Goal: Find specific page/section: Find specific page/section

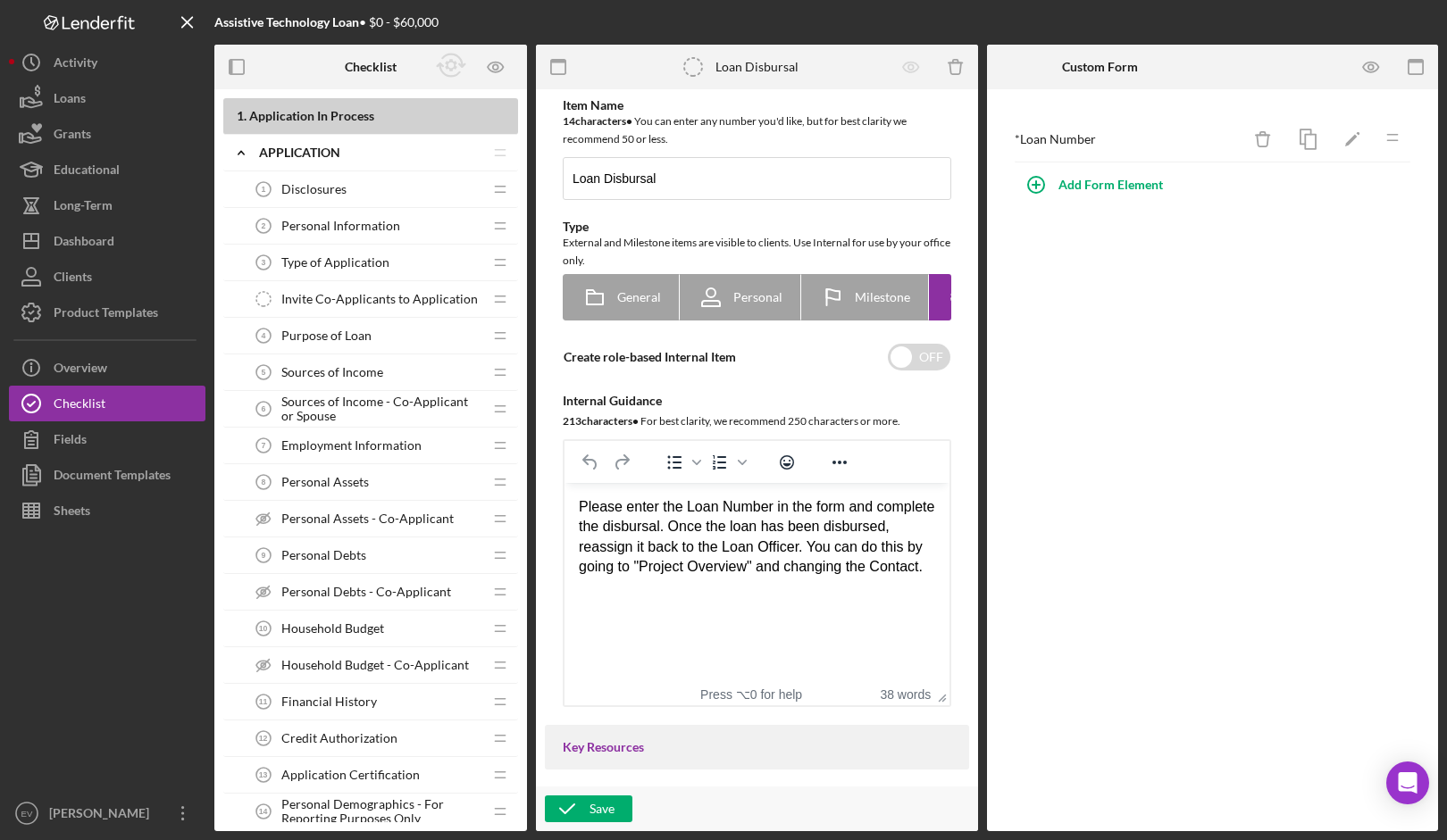
scroll to position [1658, 0]
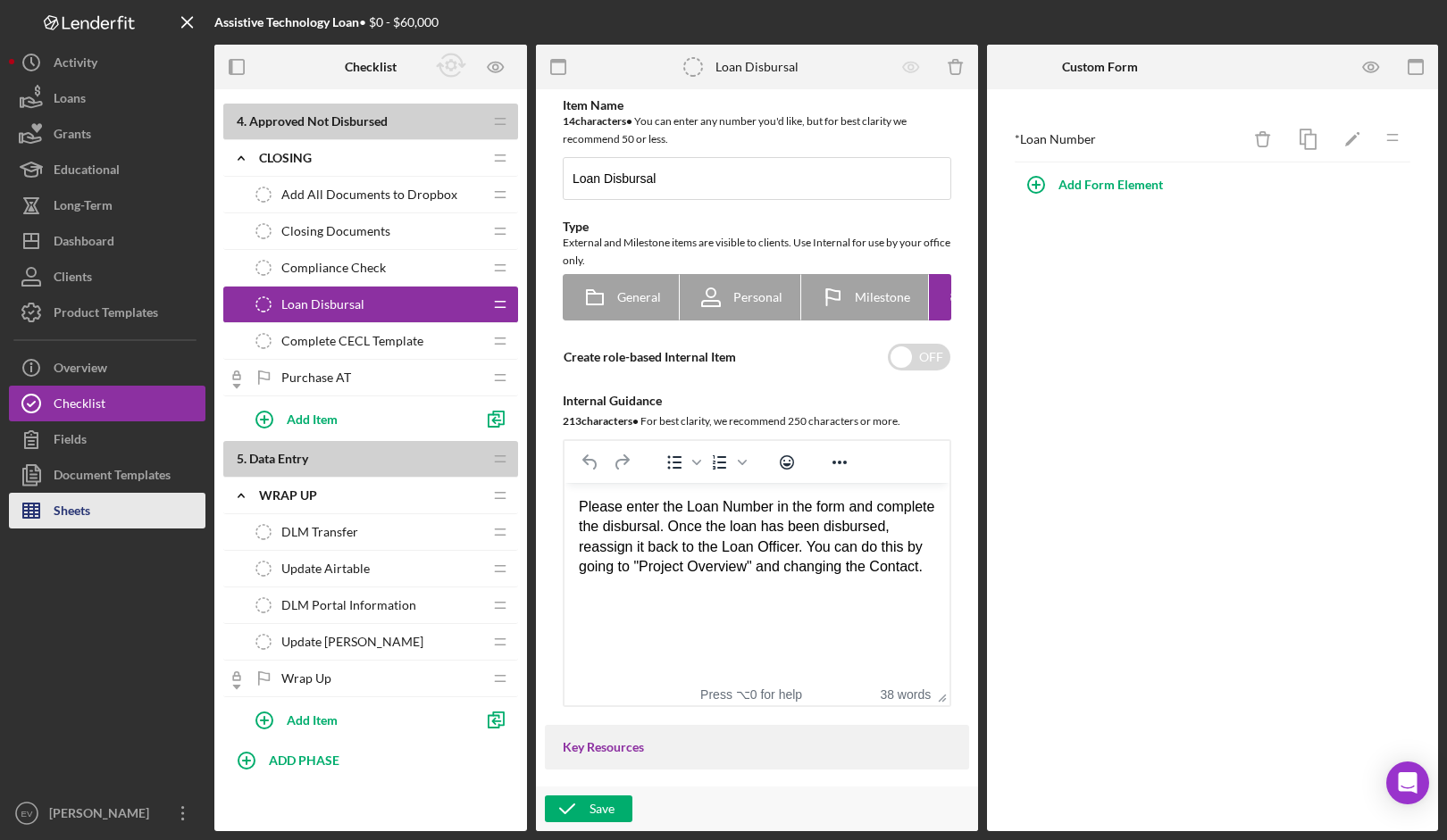
click at [79, 512] on div "Sheets" at bounding box center [72, 513] width 36 height 40
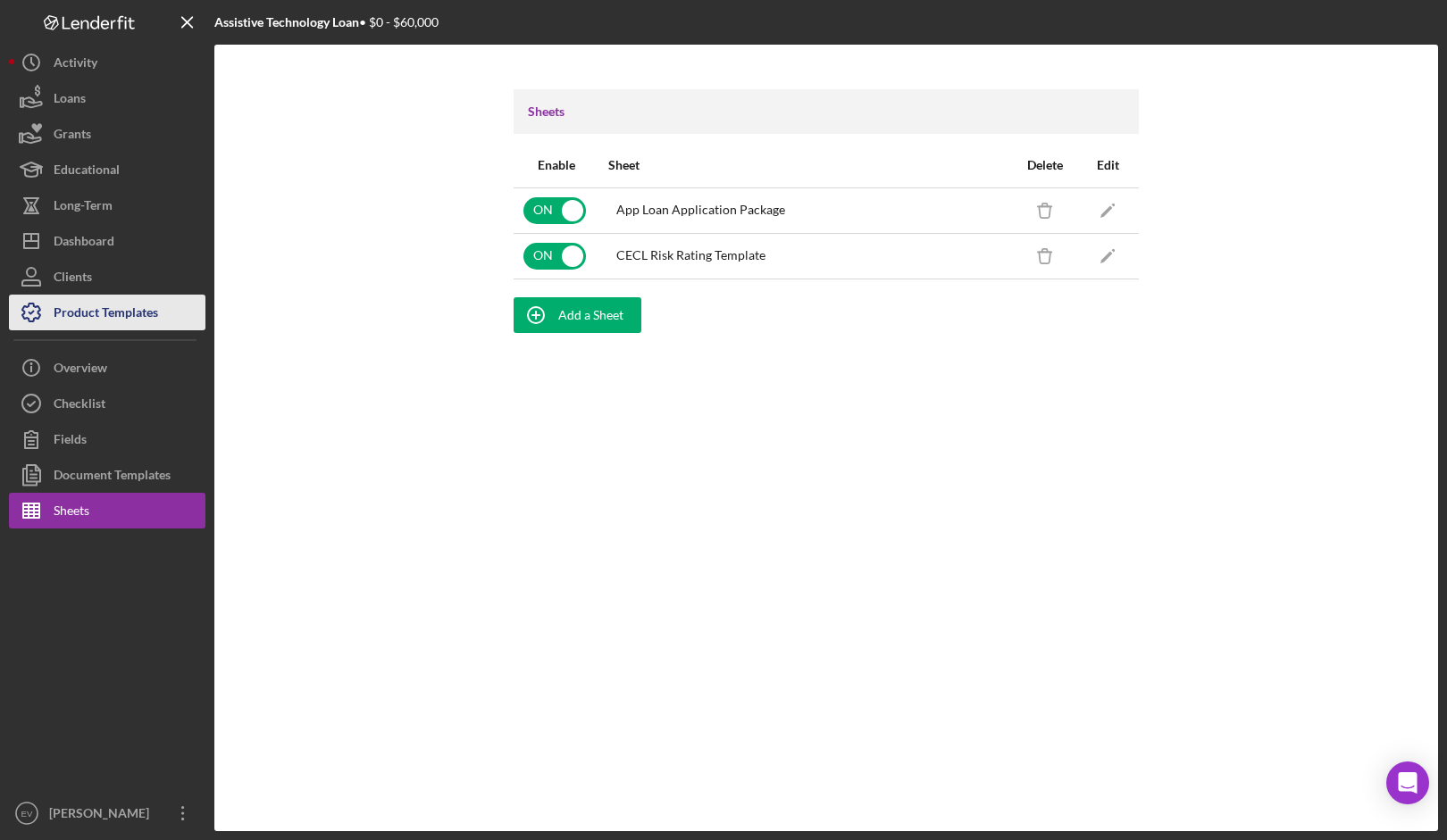
click at [133, 313] on div "Product Templates" at bounding box center [106, 315] width 105 height 40
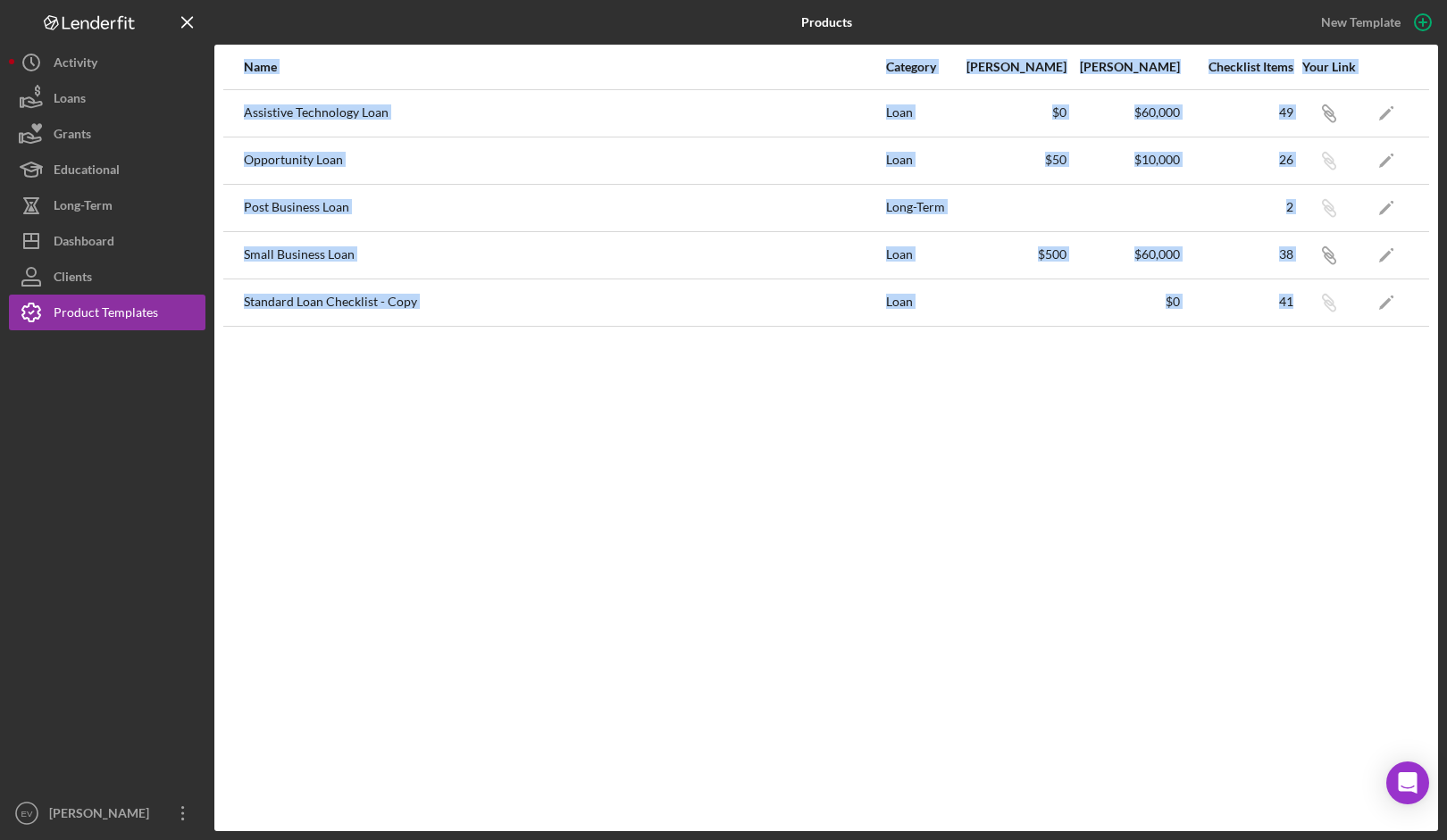
drag, startPoint x: 335, startPoint y: 347, endPoint x: 1412, endPoint y: 316, distance: 1077.4
click at [1412, 316] on div "Name Category Min Amount Max Amount Checklist Items Your Link Assistive Technol…" at bounding box center [826, 438] width 1224 height 787
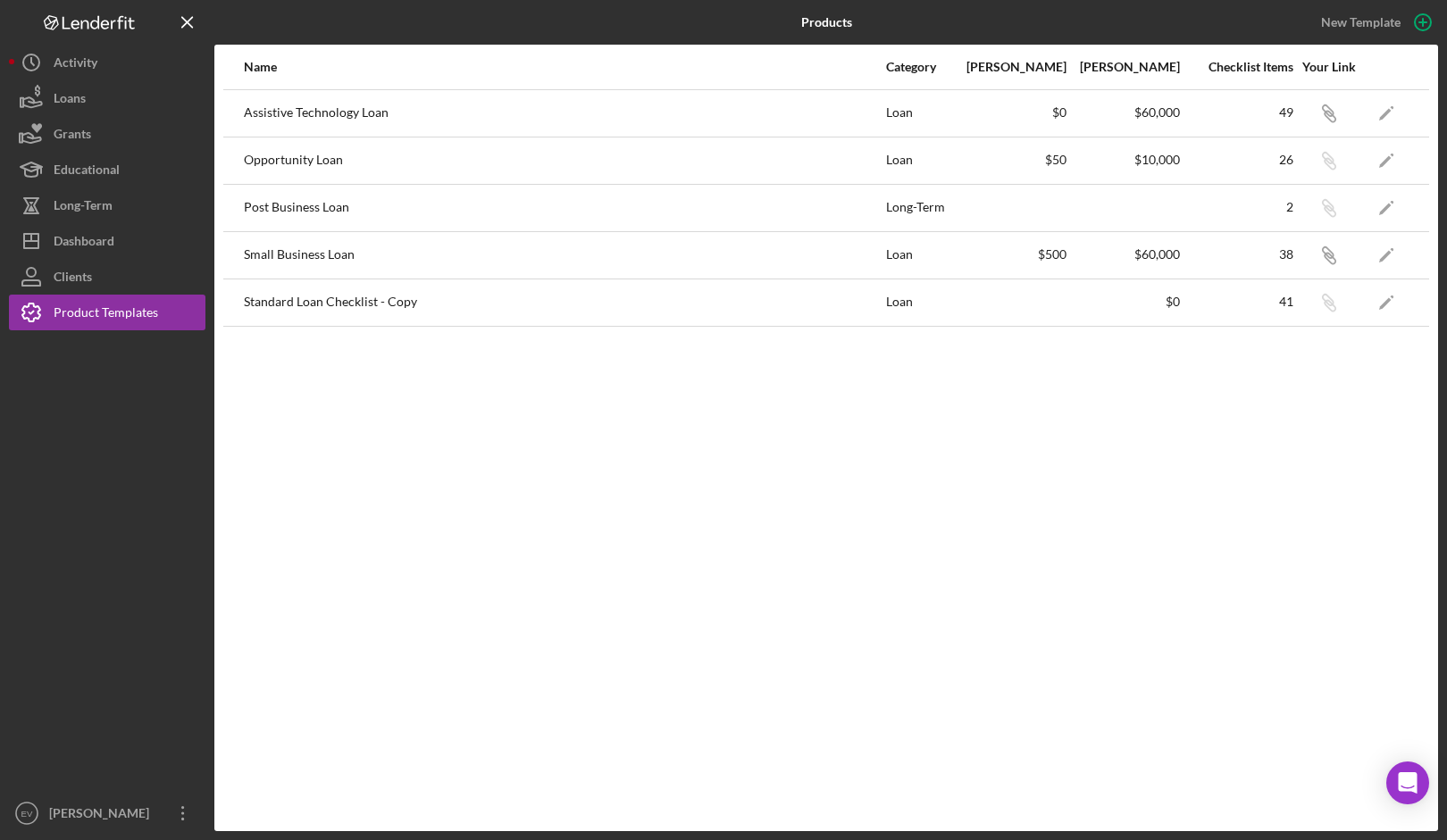
click at [1387, 365] on div "Name Category Min Amount Max Amount Checklist Items Your Link Assistive Technol…" at bounding box center [826, 438] width 1224 height 787
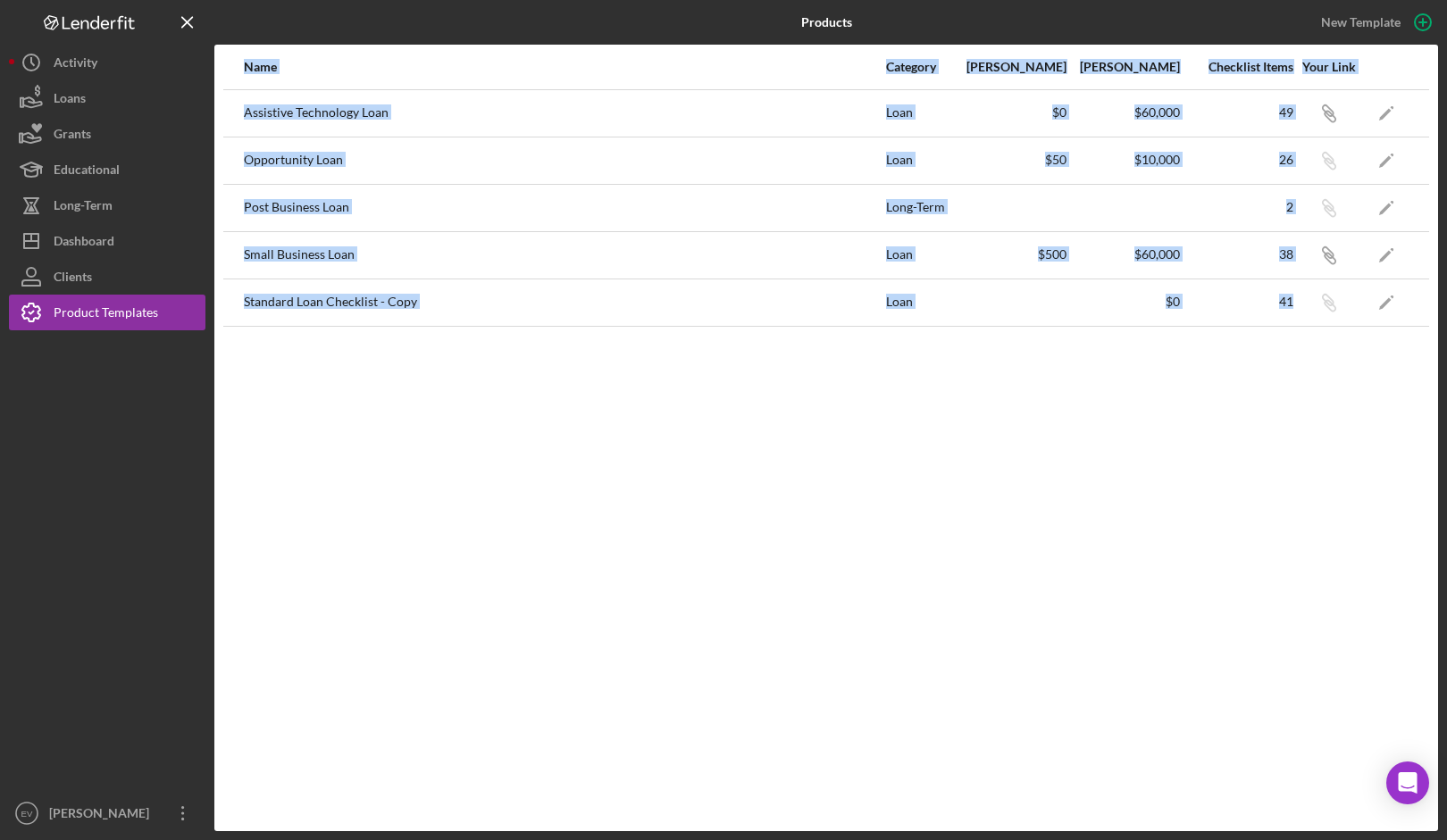
drag, startPoint x: 1385, startPoint y: 366, endPoint x: 251, endPoint y: 66, distance: 1173.0
click at [251, 66] on div "Name Category Min Amount Max Amount Checklist Items Your Link Assistive Technol…" at bounding box center [826, 438] width 1224 height 787
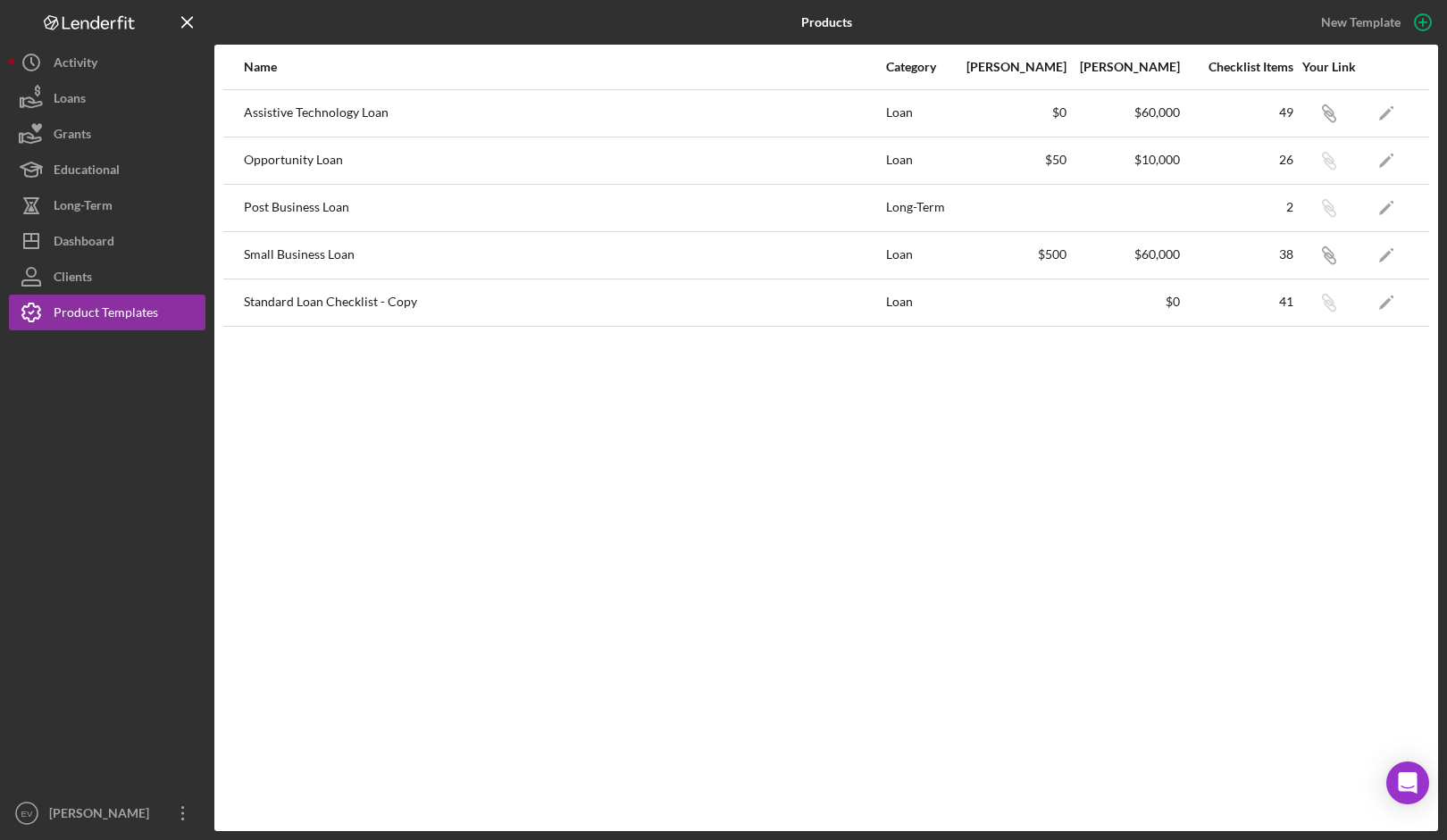
click at [225, 70] on th at bounding box center [233, 67] width 20 height 45
drag, startPoint x: 225, startPoint y: 70, endPoint x: 1270, endPoint y: 361, distance: 1084.8
click at [1270, 361] on div "Name Category Min Amount Max Amount Checklist Items Your Link Assistive Technol…" at bounding box center [826, 438] width 1224 height 787
